Goal: Information Seeking & Learning: Check status

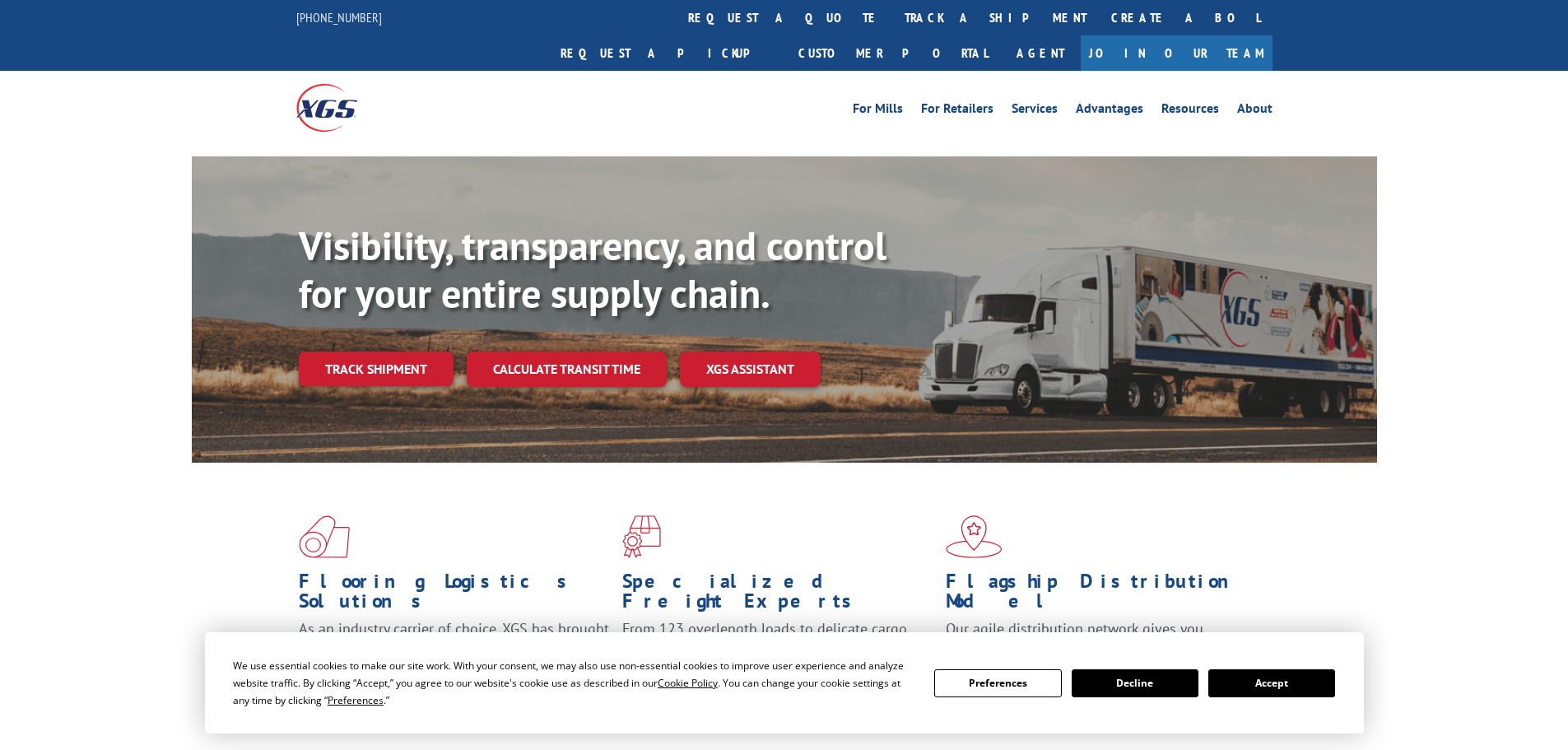
click at [380, 357] on div "Visibility, transparency, and control for your entire supply chain. Track shipm…" at bounding box center [837, 337] width 1078 height 229
click at [390, 351] on link "Track shipment" at bounding box center [376, 369] width 155 height 35
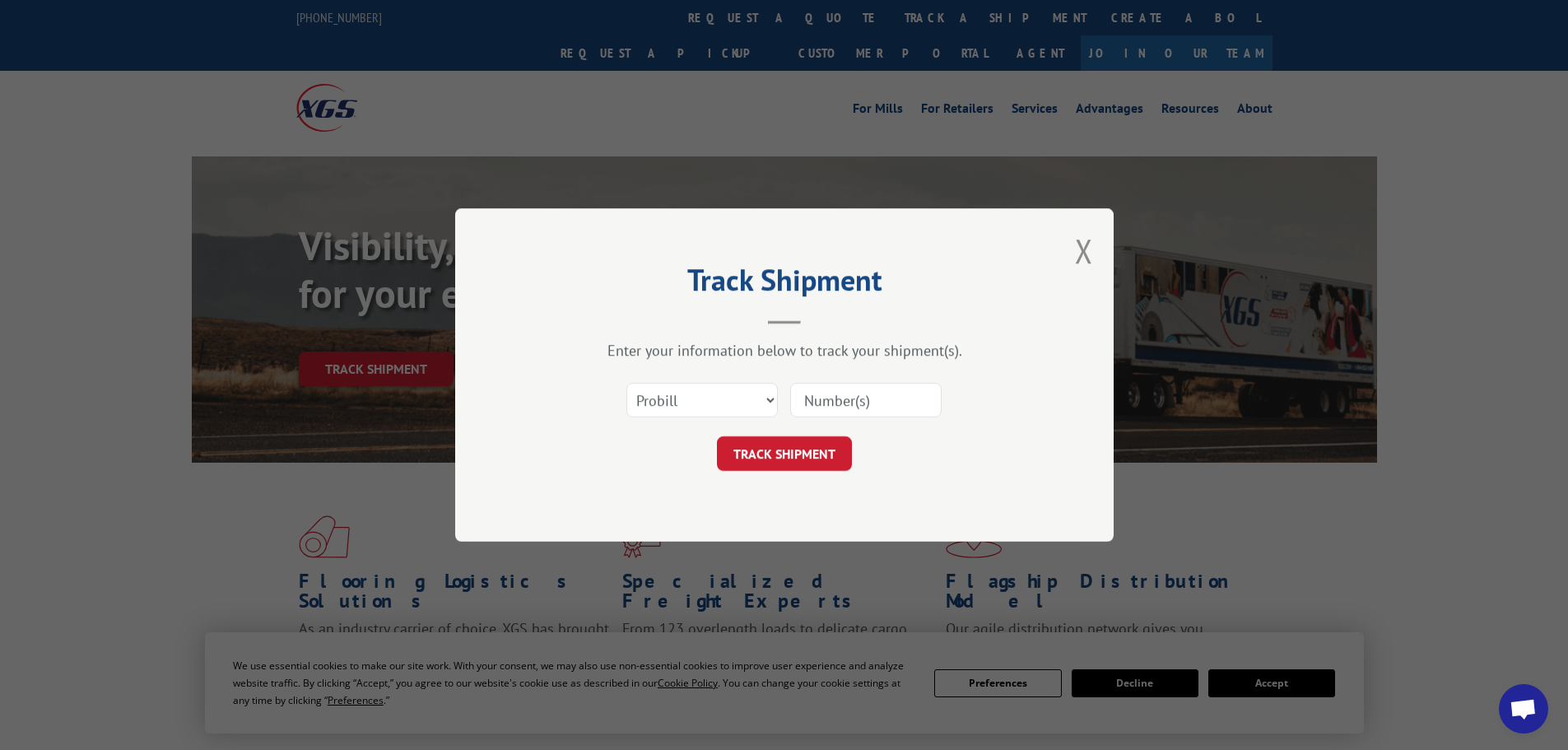
click at [877, 389] on input at bounding box center [865, 400] width 151 height 35
paste input "17229083"
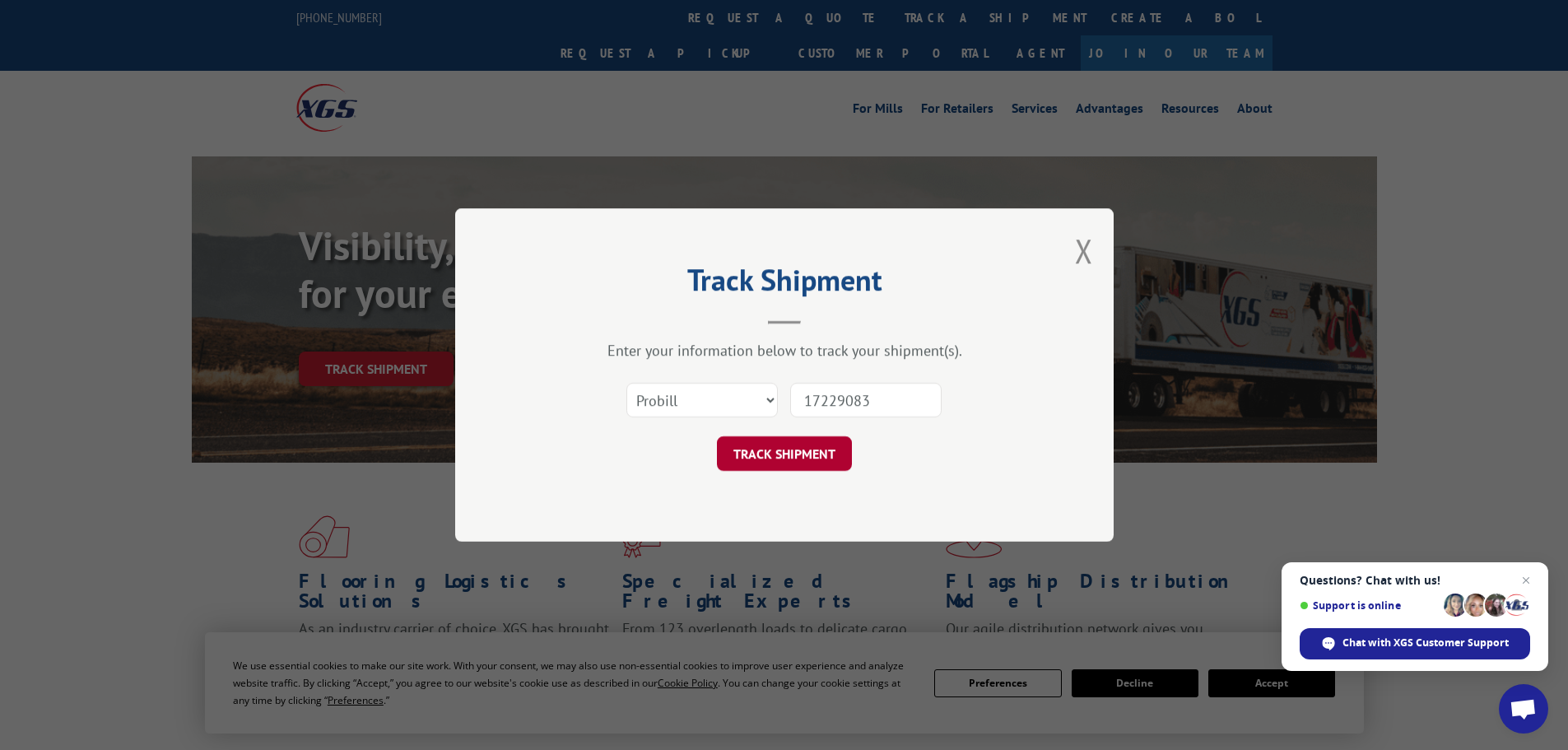
type input "17229083"
click at [802, 451] on button "TRACK SHIPMENT" at bounding box center [784, 453] width 135 height 35
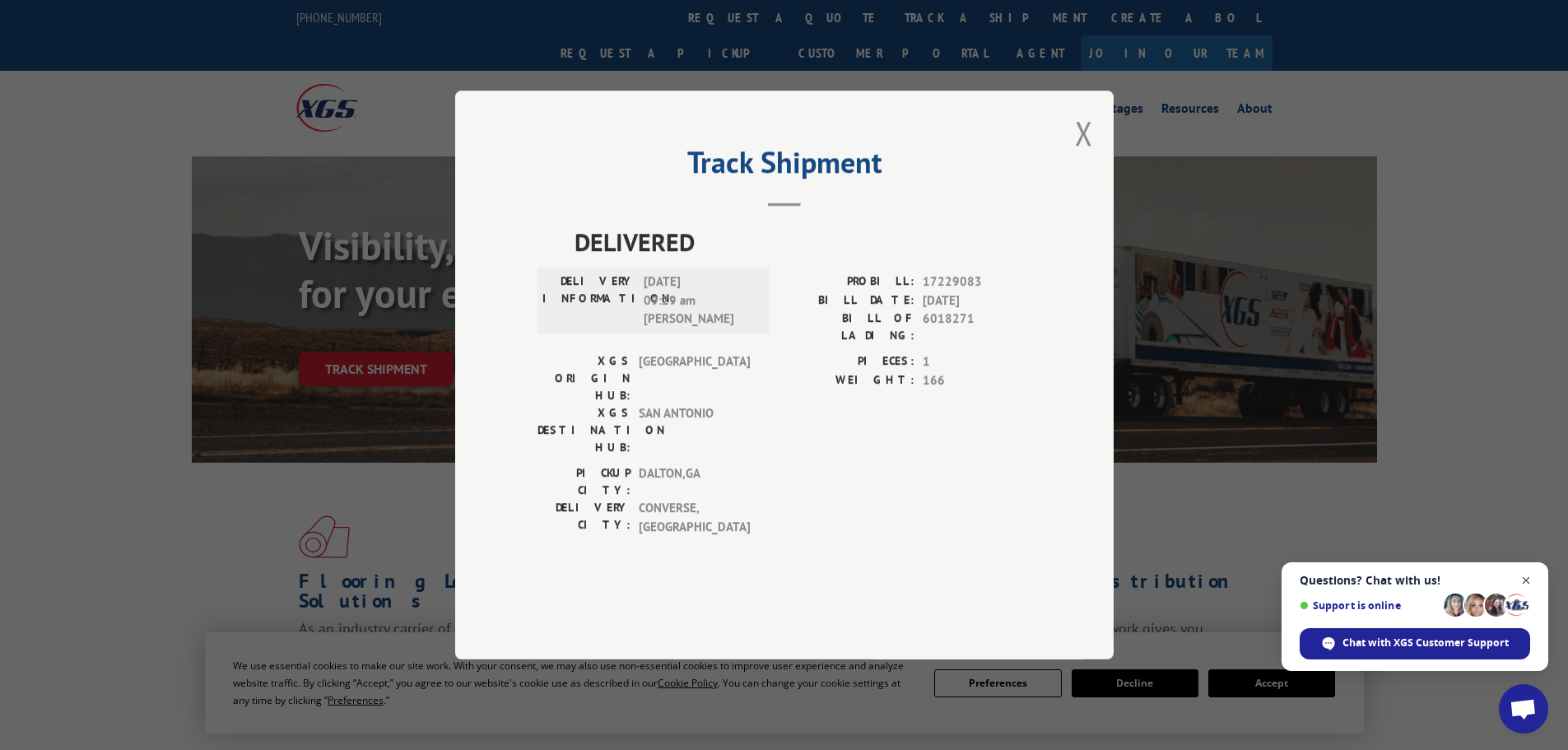
click at [1527, 575] on span "Close chat" at bounding box center [1526, 581] width 21 height 21
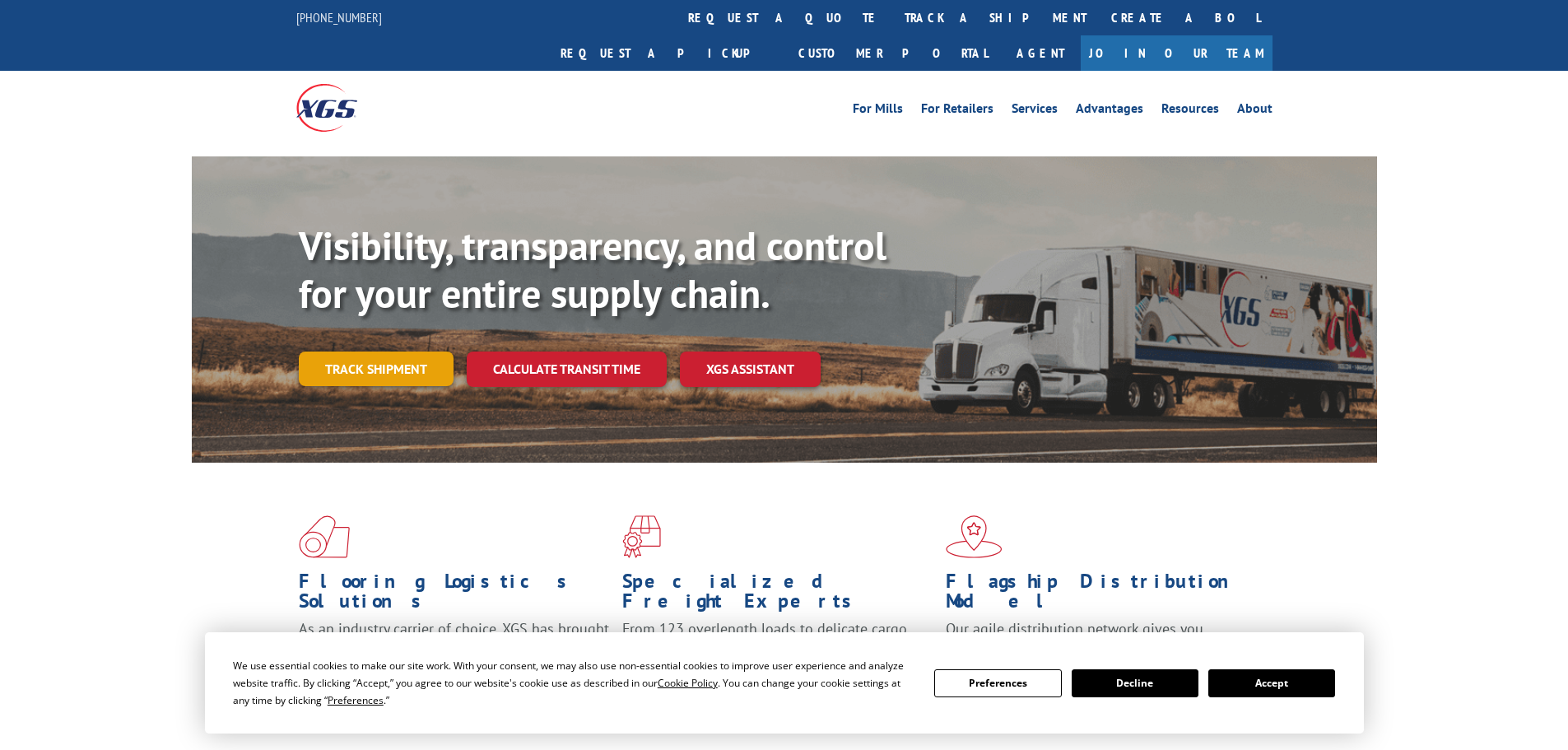
click at [335, 351] on link "Track shipment" at bounding box center [376, 369] width 155 height 35
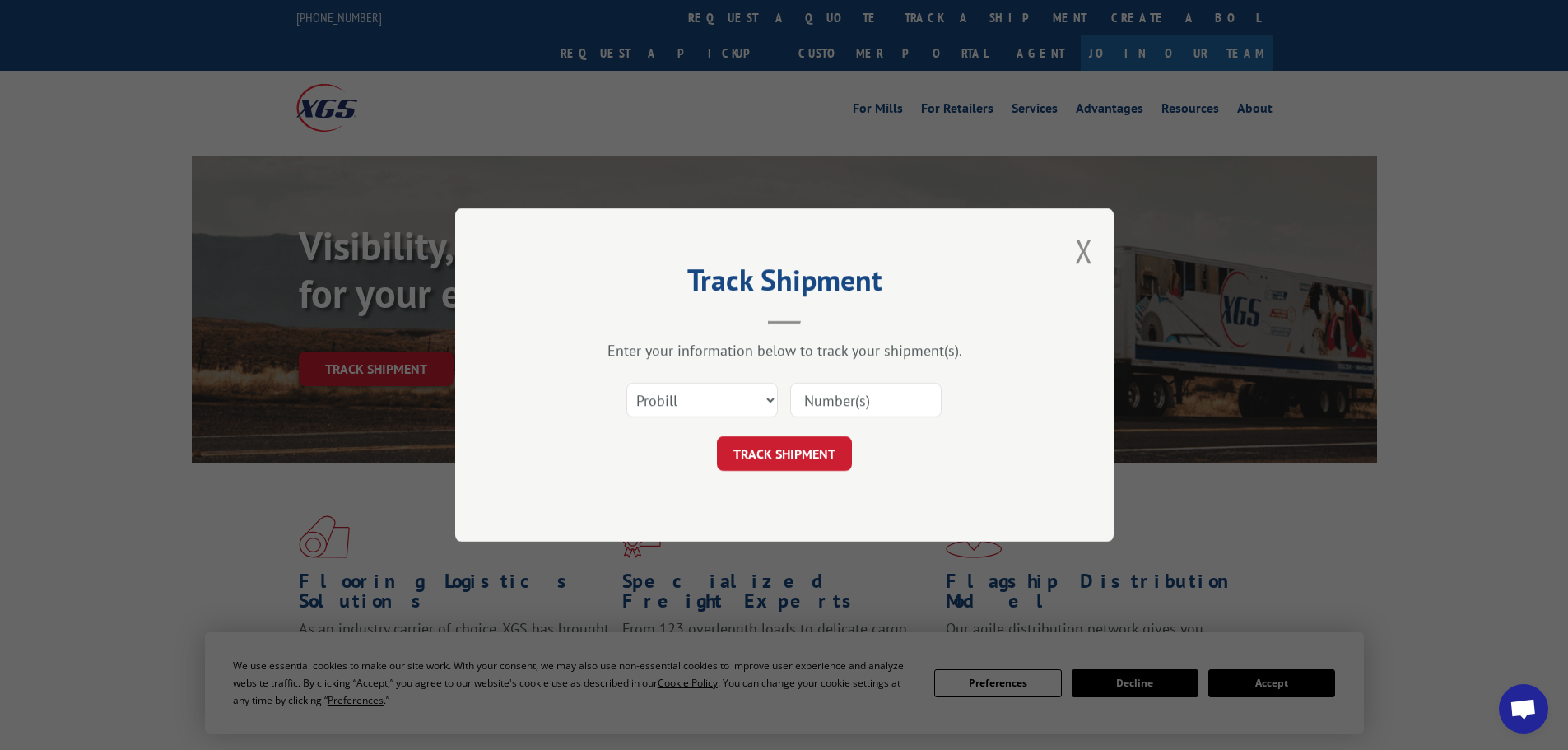
click at [855, 402] on input at bounding box center [865, 400] width 151 height 35
paste input "17470936"
type input "17470936"
click at [804, 461] on button "TRACK SHIPMENT" at bounding box center [784, 453] width 135 height 35
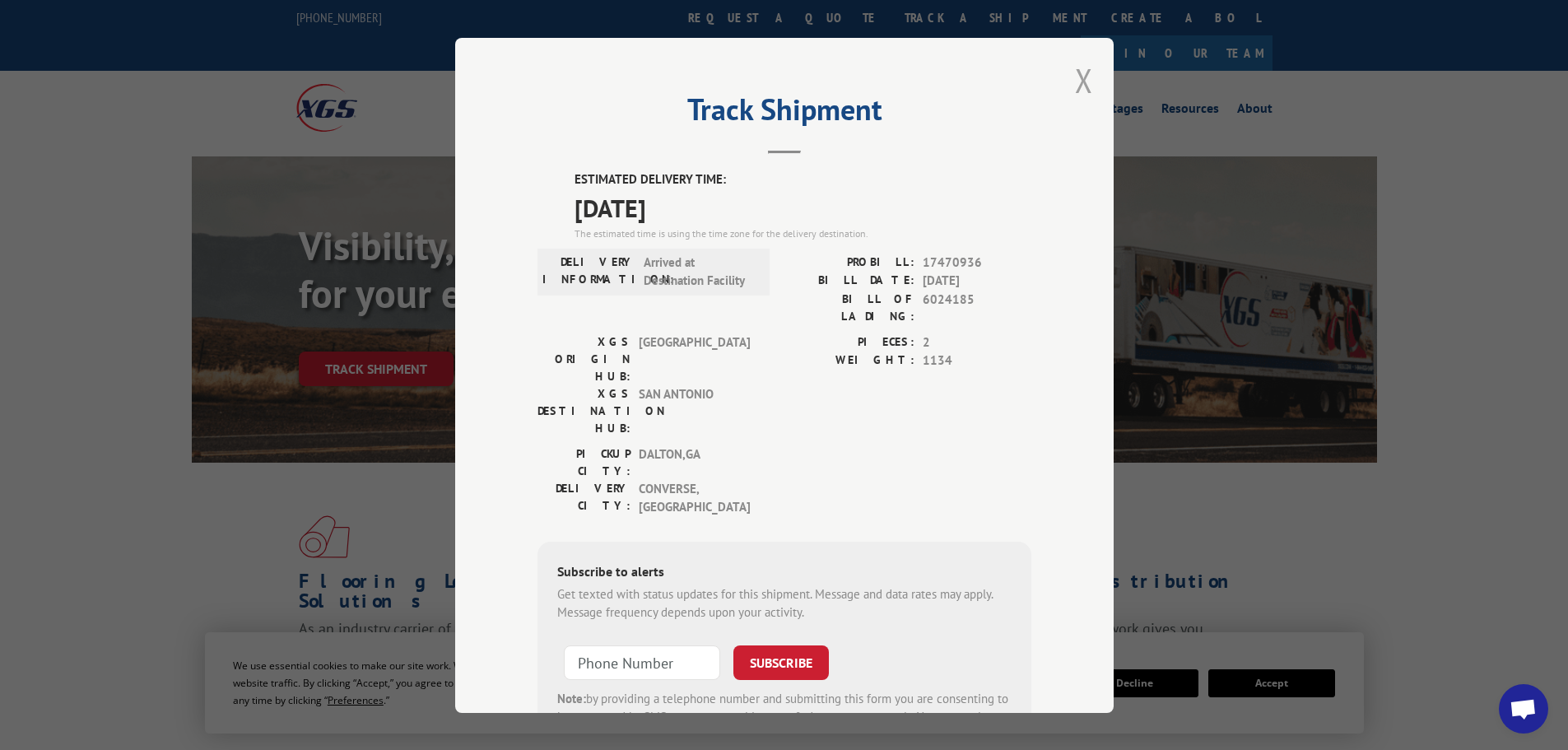
click at [1075, 70] on button "Close modal" at bounding box center [1084, 80] width 18 height 44
